Goal: Navigation & Orientation: Understand site structure

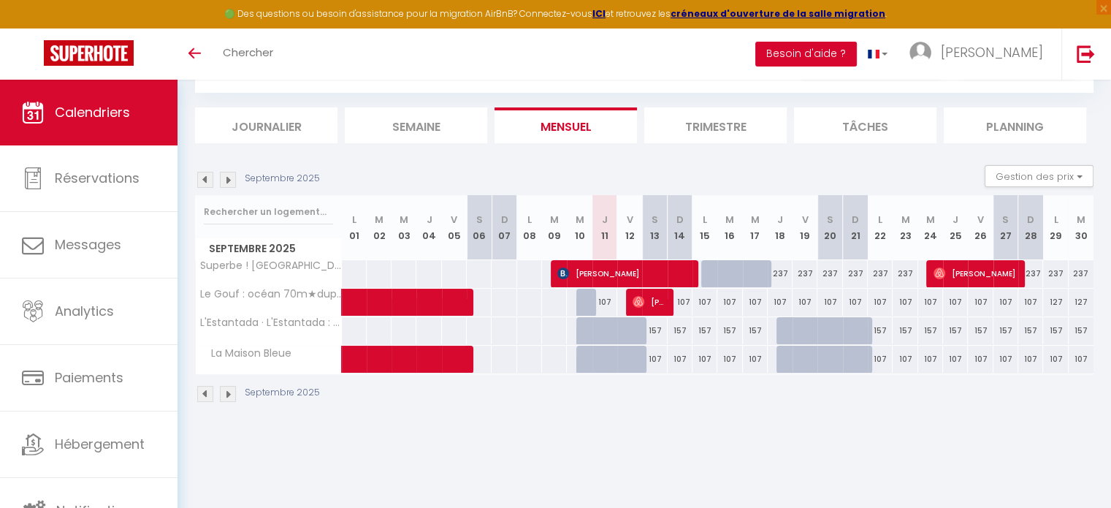
click at [857, 49] on button "Besoin d'aide ?" at bounding box center [806, 54] width 102 height 25
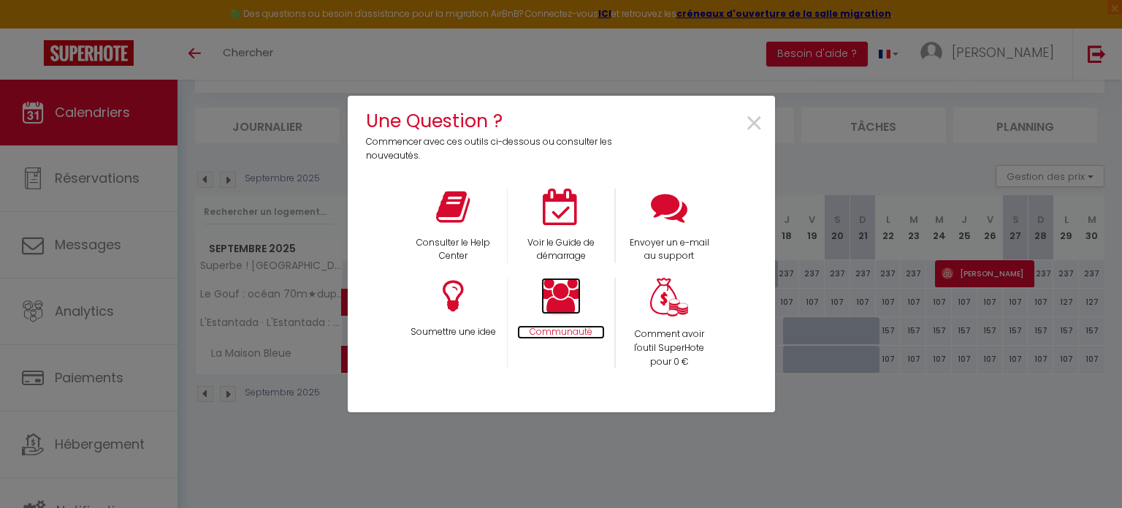
click at [568, 297] on icon at bounding box center [560, 296] width 39 height 37
click at [760, 123] on span "×" at bounding box center [754, 124] width 20 height 46
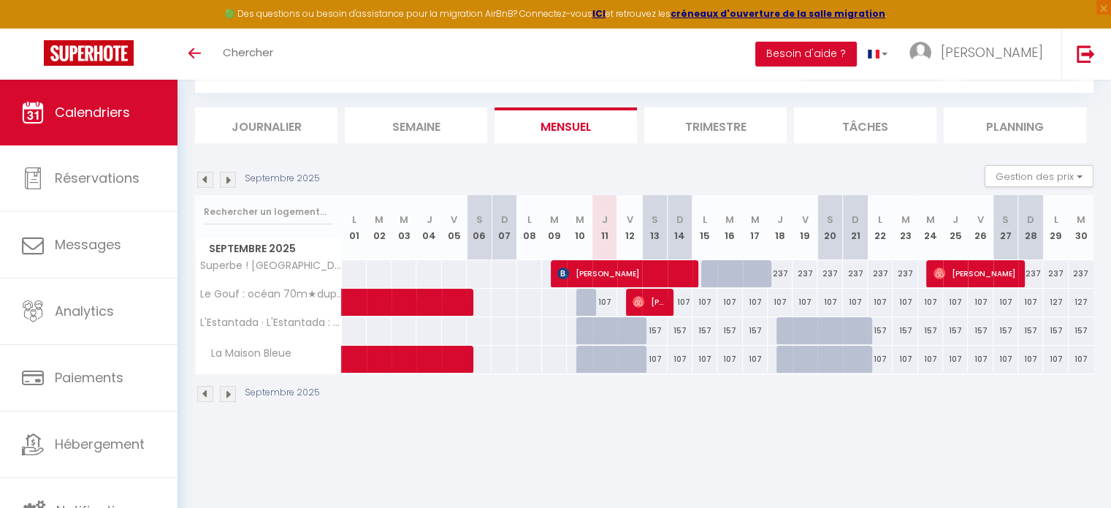
click at [225, 178] on img at bounding box center [228, 180] width 16 height 16
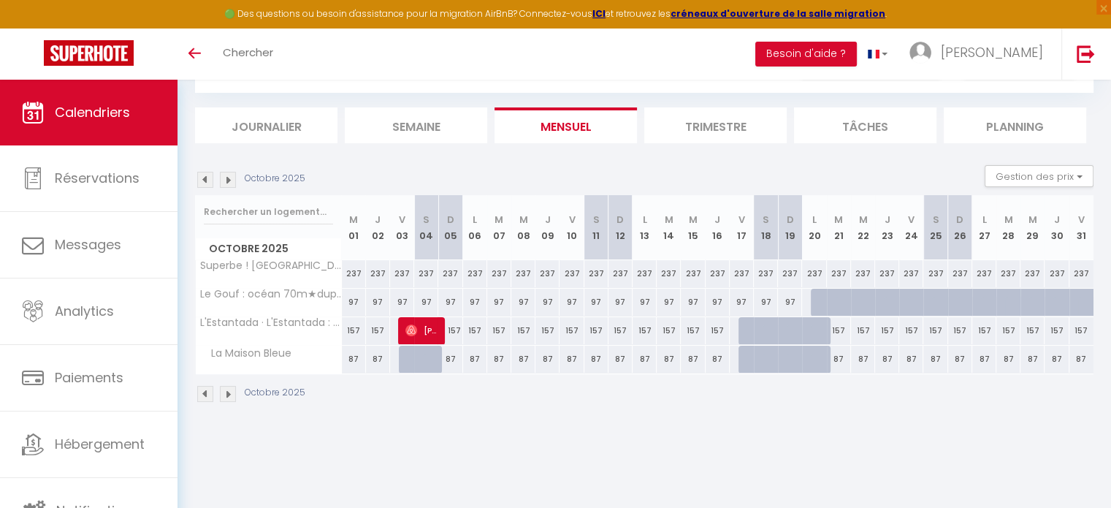
click at [225, 178] on img at bounding box center [228, 180] width 16 height 16
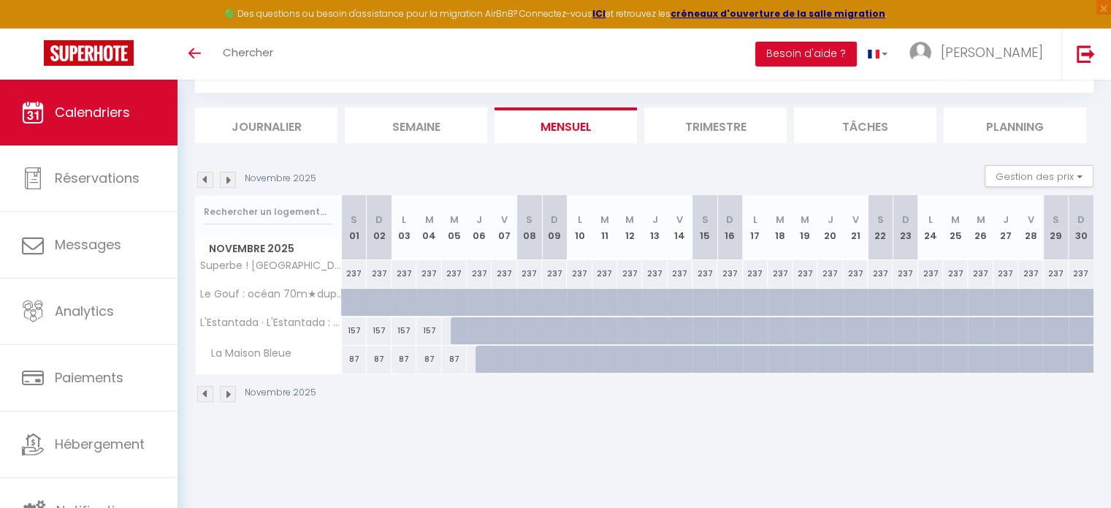
click at [225, 178] on img at bounding box center [228, 180] width 16 height 16
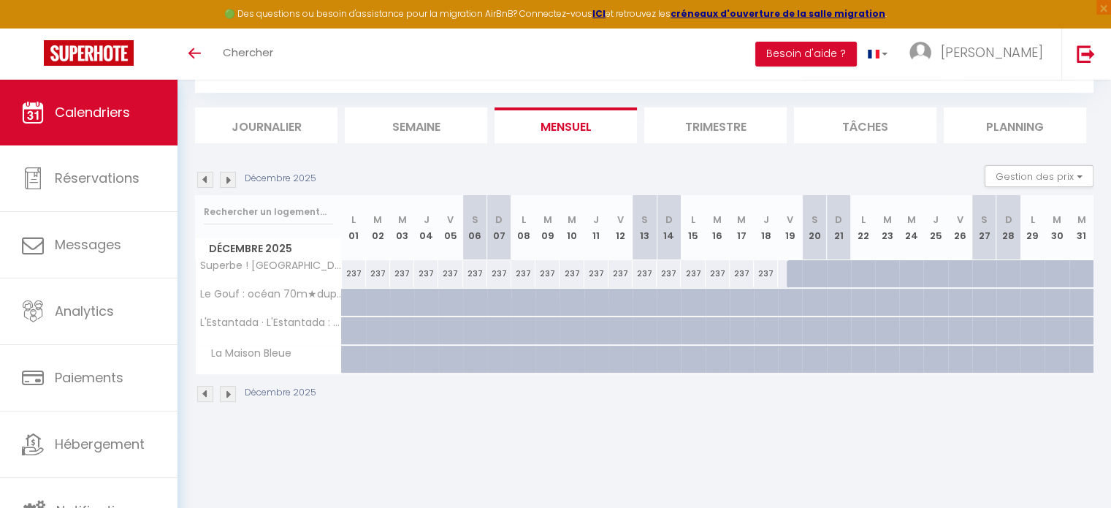
click at [225, 178] on img at bounding box center [228, 180] width 16 height 16
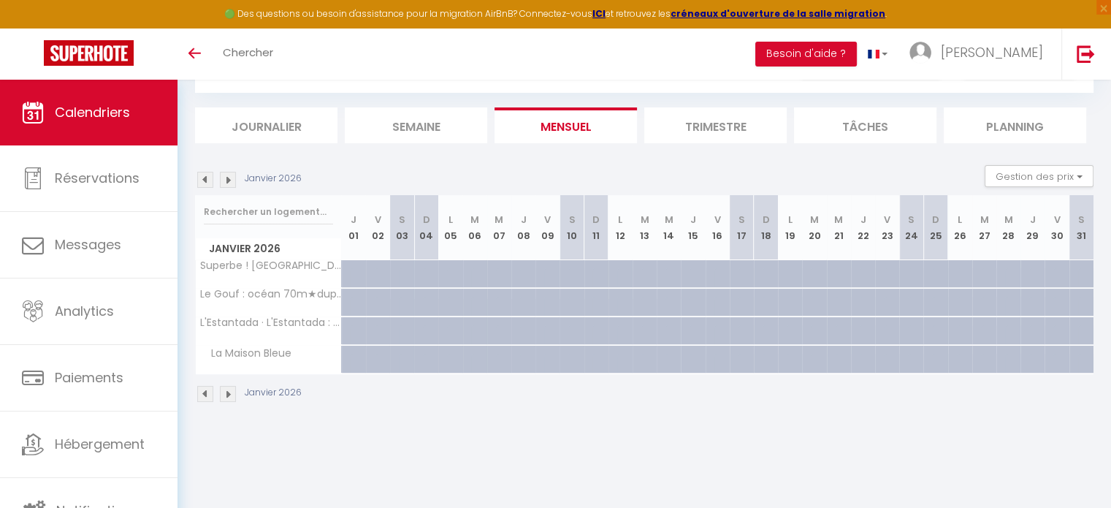
click at [205, 178] on img at bounding box center [205, 180] width 16 height 16
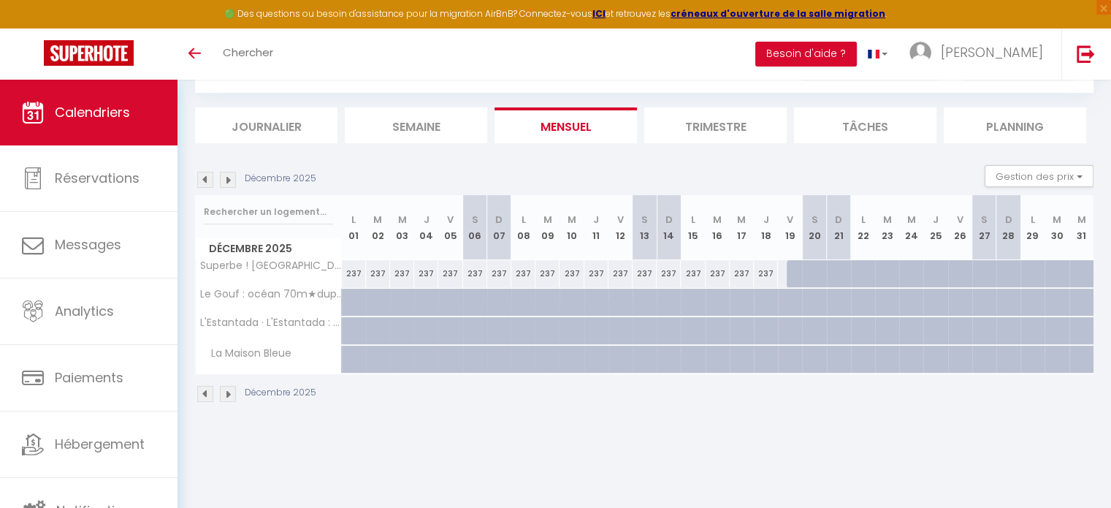
click at [205, 178] on img at bounding box center [205, 180] width 16 height 16
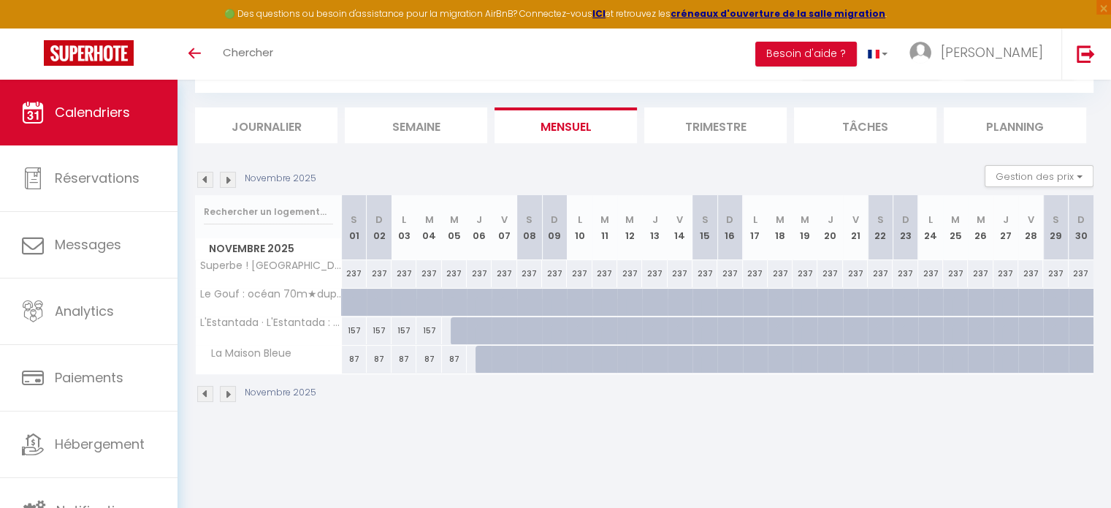
click at [205, 178] on img at bounding box center [205, 180] width 16 height 16
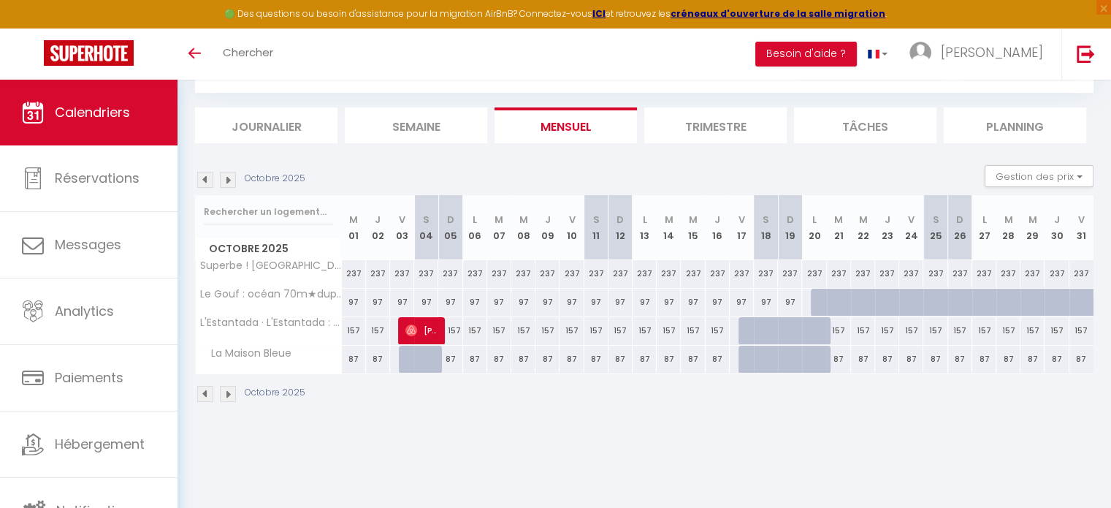
click at [205, 178] on img at bounding box center [205, 180] width 16 height 16
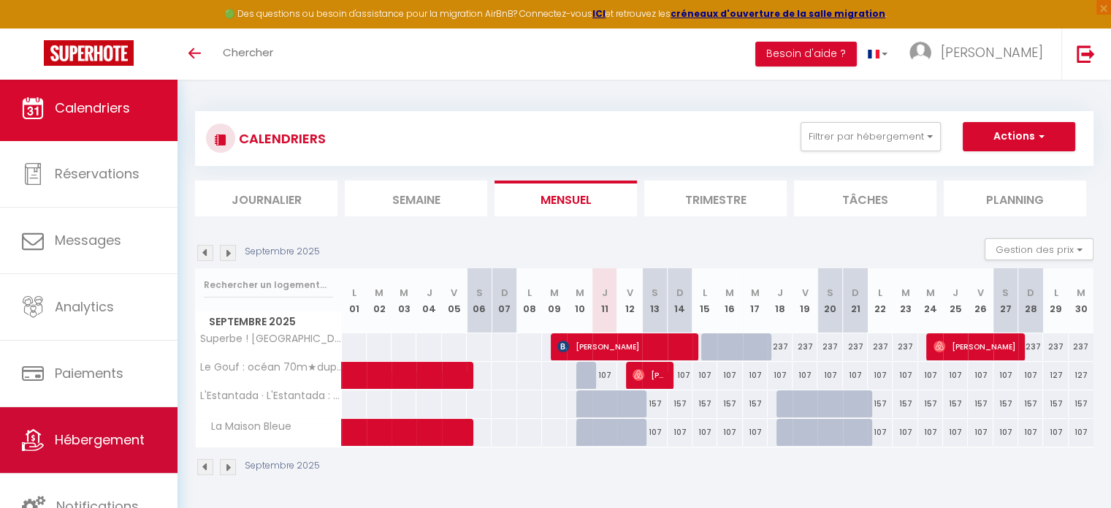
scroll to position [4, 0]
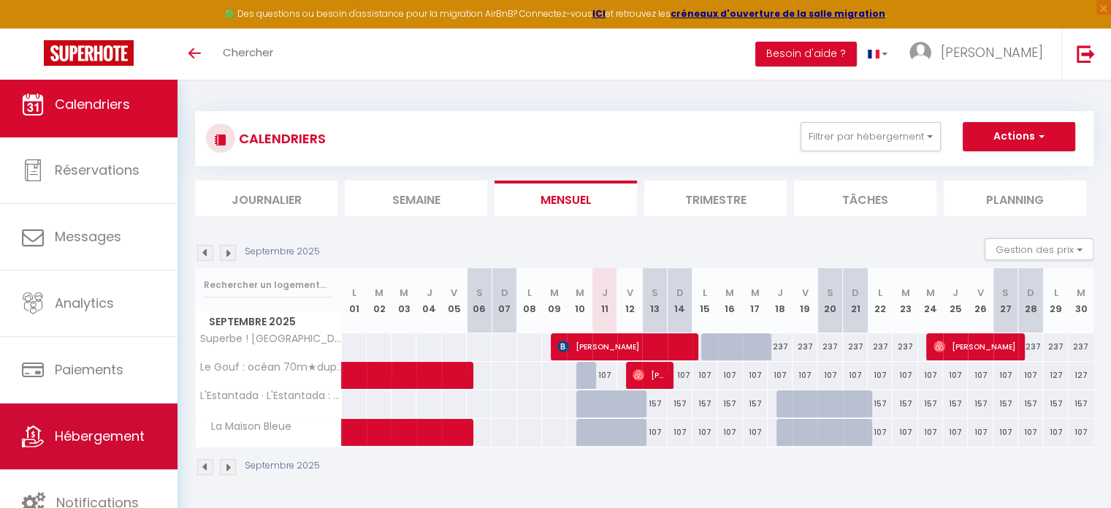
click at [96, 429] on span "Hébergement" at bounding box center [100, 436] width 90 height 18
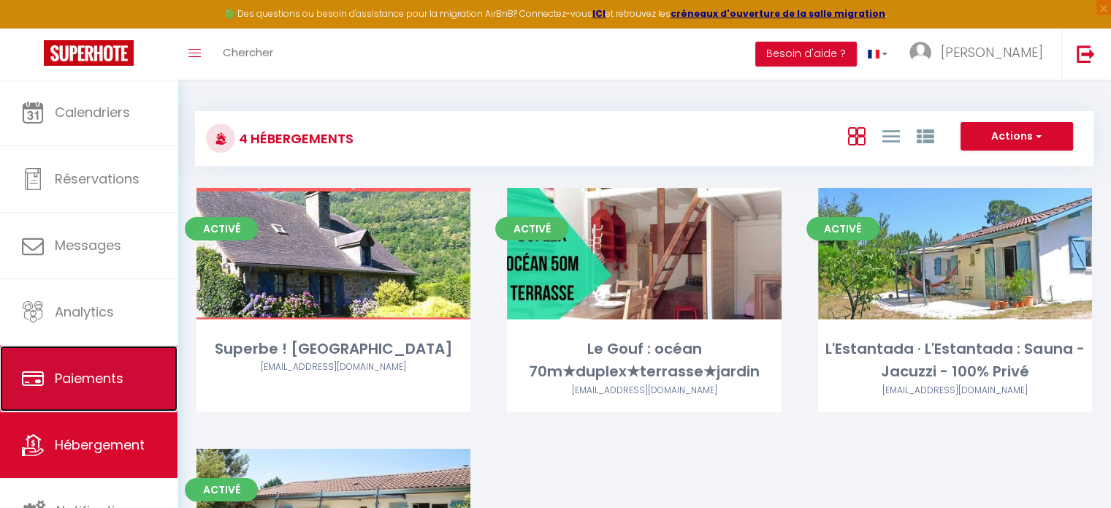
click at [99, 381] on span "Paiements" at bounding box center [89, 378] width 69 height 18
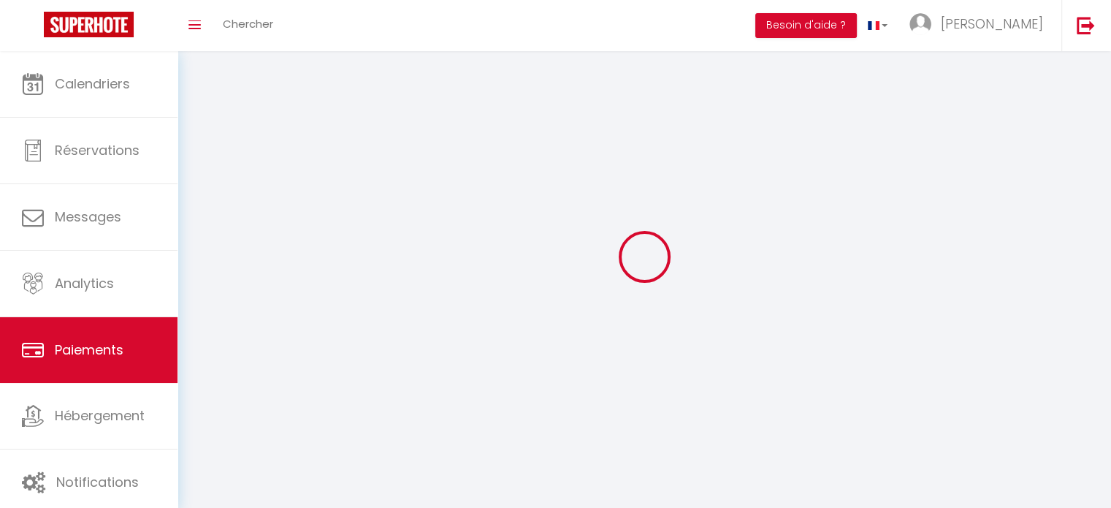
select select "2"
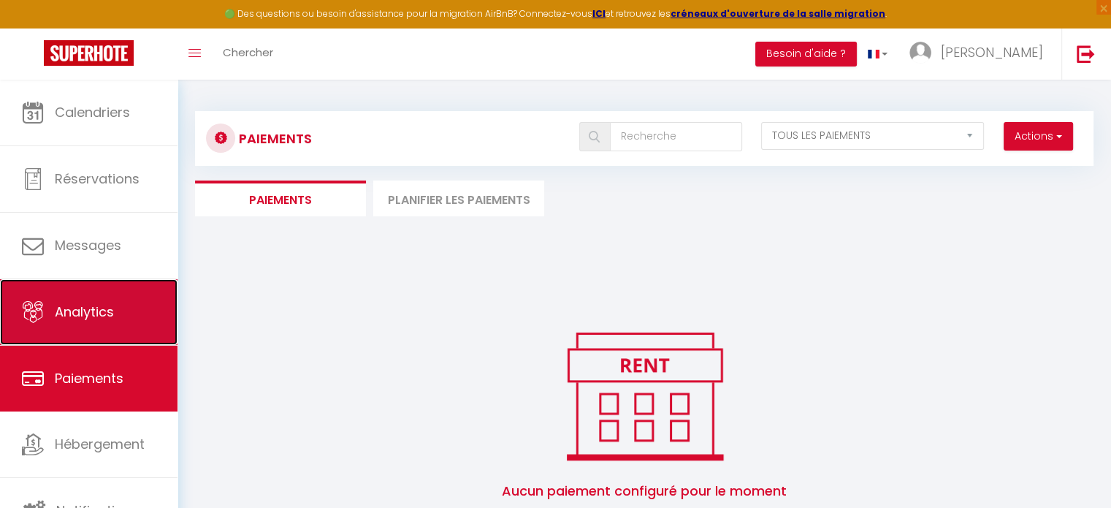
click at [100, 313] on span "Analytics" at bounding box center [84, 311] width 59 height 18
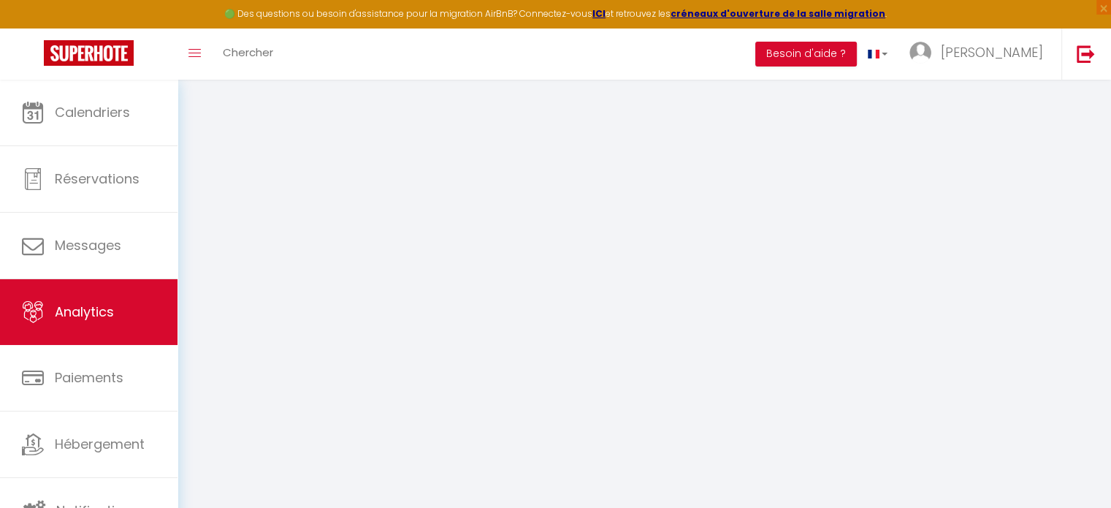
select select "2025"
select select "9"
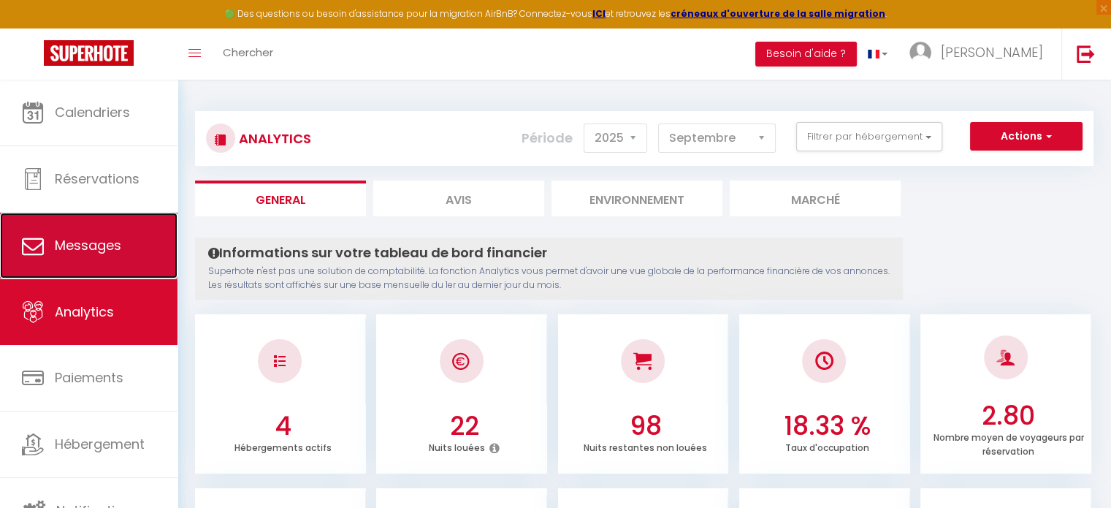
click at [99, 234] on link "Messages" at bounding box center [89, 246] width 178 height 66
select select "message"
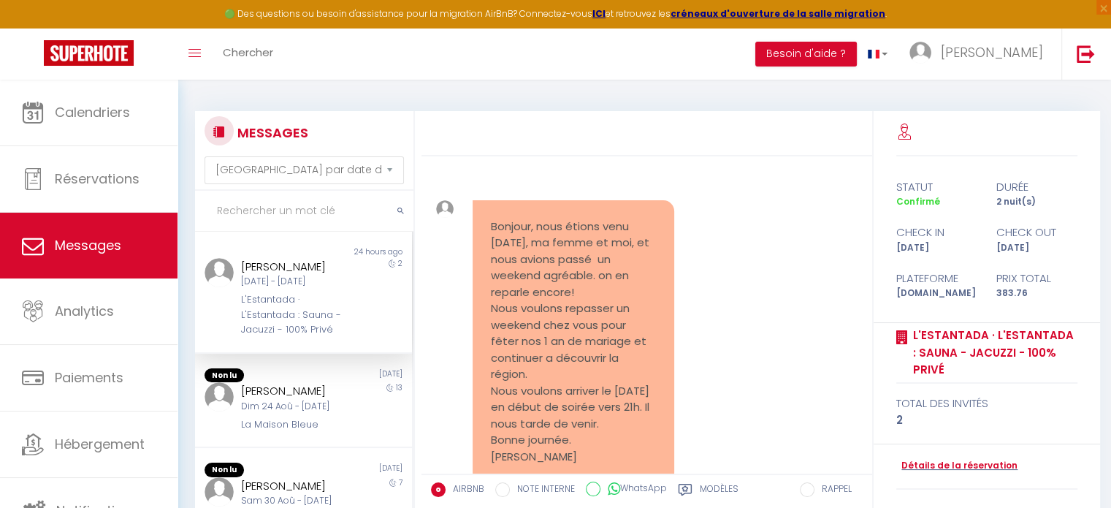
scroll to position [2885, 0]
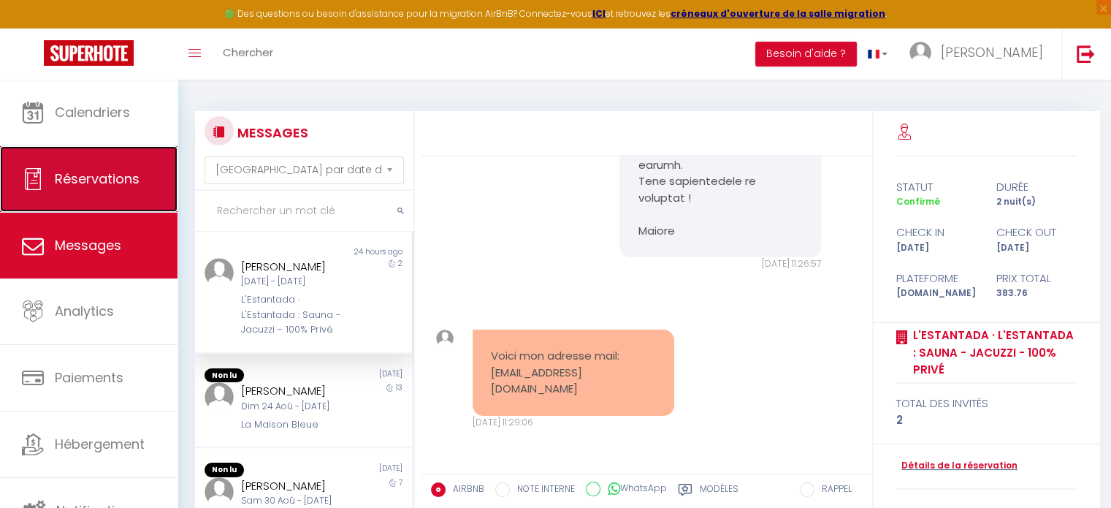
click at [100, 177] on span "Réservations" at bounding box center [97, 179] width 85 height 18
select select "not_cancelled"
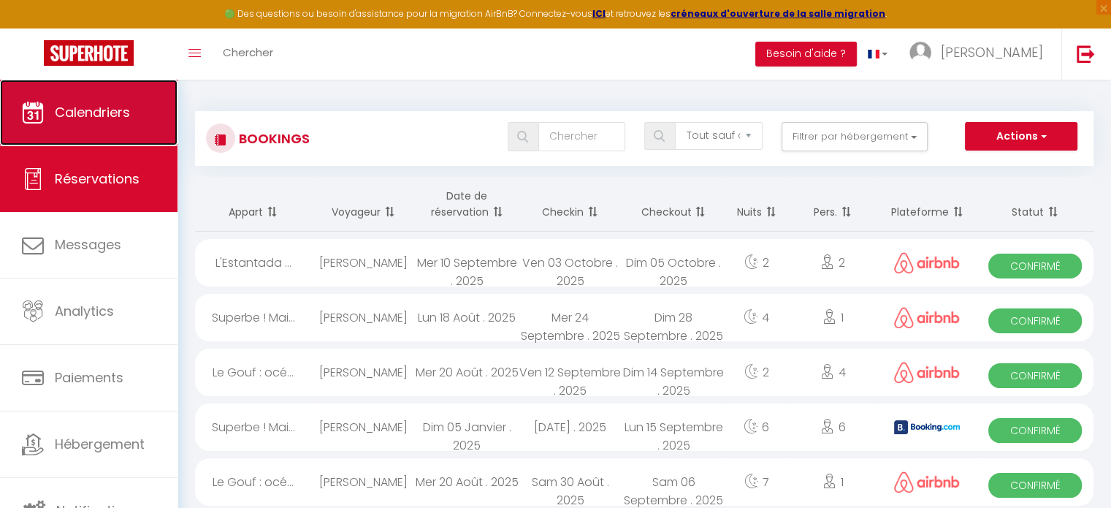
click at [60, 107] on span "Calendriers" at bounding box center [92, 112] width 75 height 18
